Goal: Use online tool/utility: Use online tool/utility

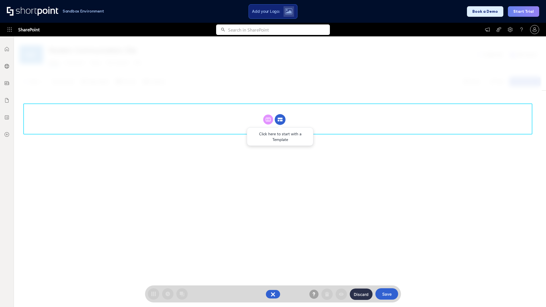
click at [280, 120] on circle at bounding box center [280, 119] width 11 height 11
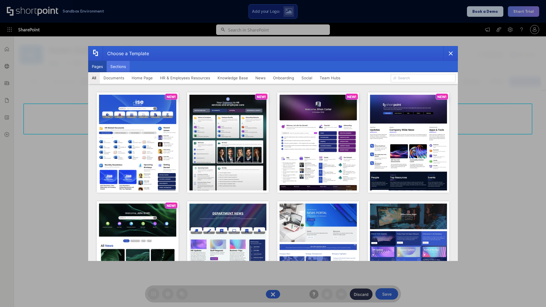
click at [118, 67] on button "Sections" at bounding box center [118, 66] width 23 height 11
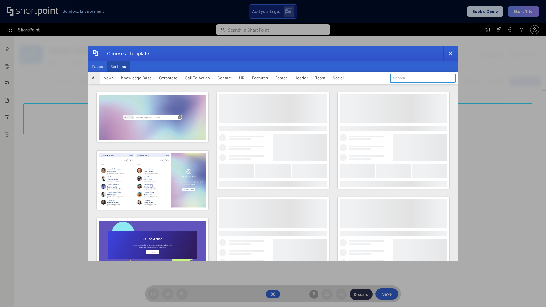
type input "Header 5"
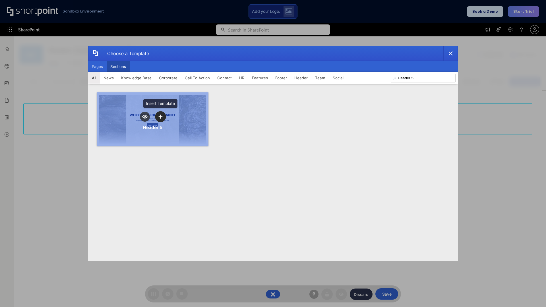
click at [161, 117] on icon "template selector" at bounding box center [161, 117] width 4 height 4
